Goal: Task Accomplishment & Management: Use online tool/utility

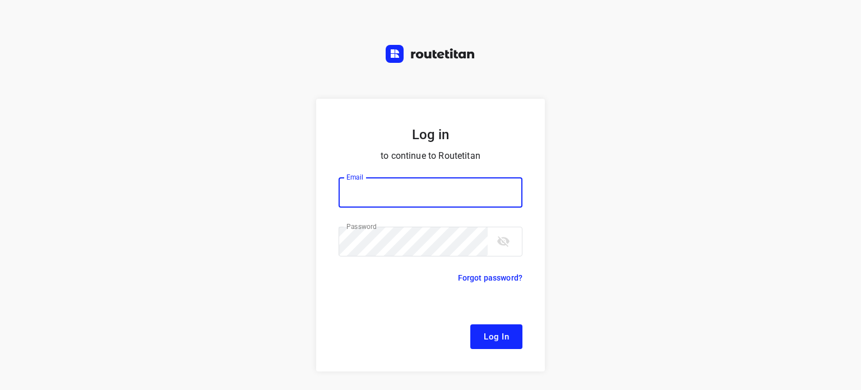
type input "[EMAIL_ADDRESS][DOMAIN_NAME]"
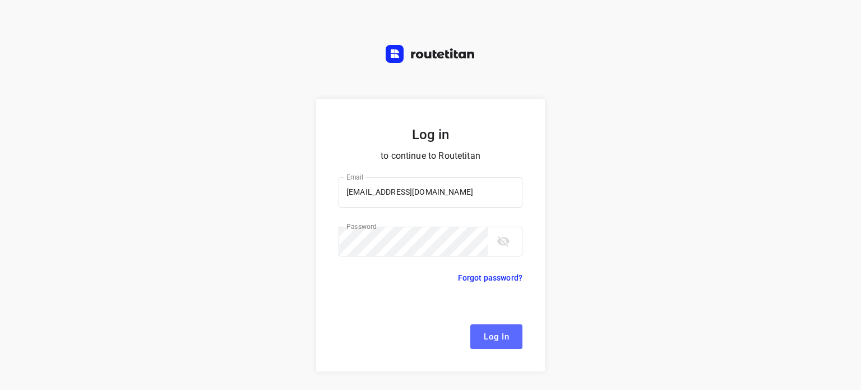
click at [484, 347] on button "Log In" at bounding box center [496, 336] width 52 height 25
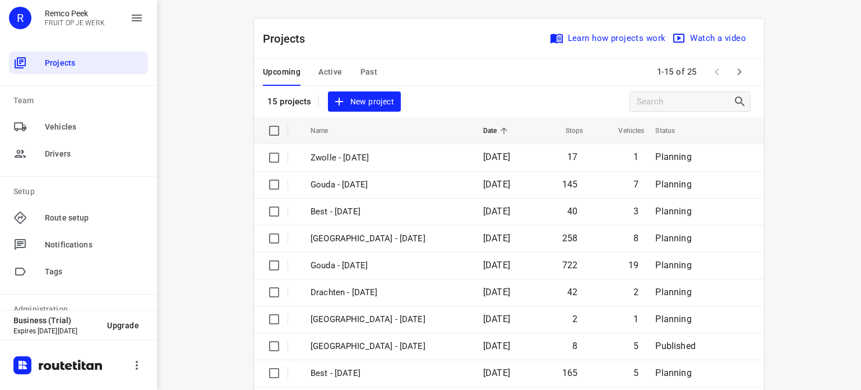
scroll to position [47, 0]
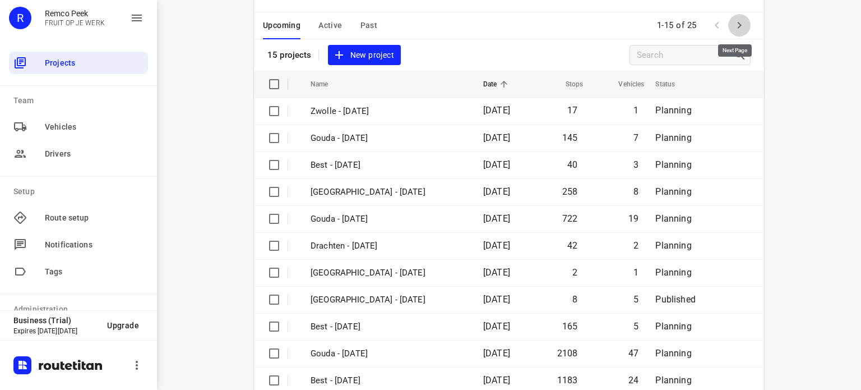
click at [739, 26] on icon "button" at bounding box center [739, 24] width 13 height 13
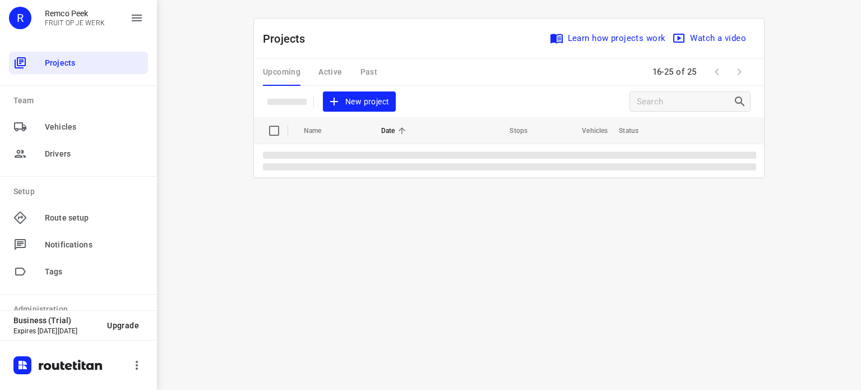
scroll to position [0, 0]
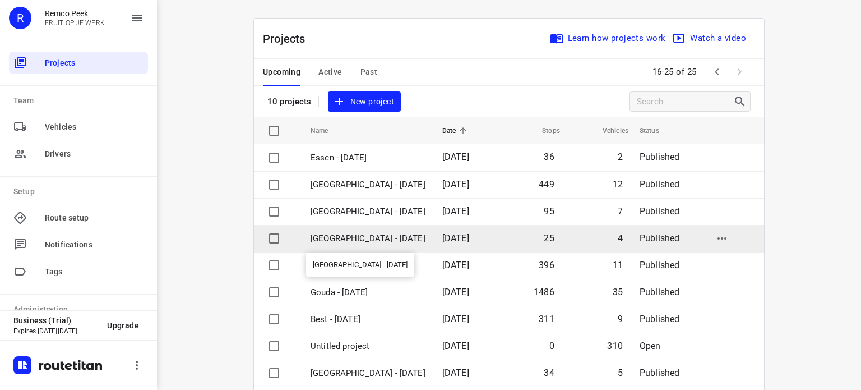
click at [372, 239] on p "[GEOGRAPHIC_DATA] - [DATE]" at bounding box center [368, 238] width 115 height 13
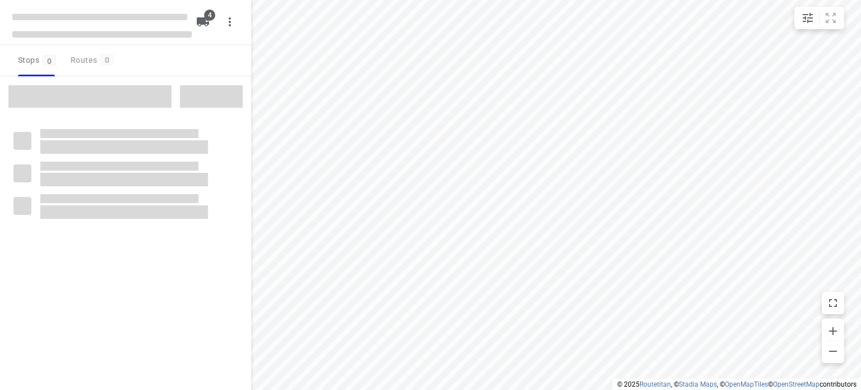
checkbox input "true"
